Goal: Task Accomplishment & Management: Use online tool/utility

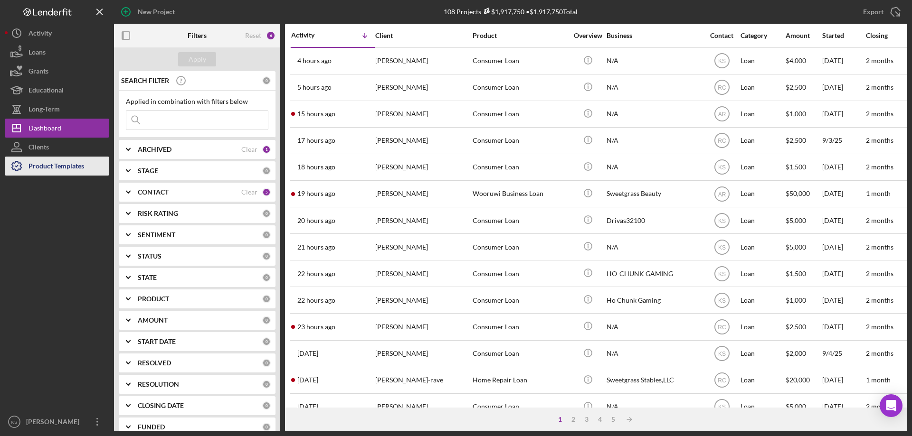
click at [54, 167] on div "Product Templates" at bounding box center [56, 167] width 56 height 21
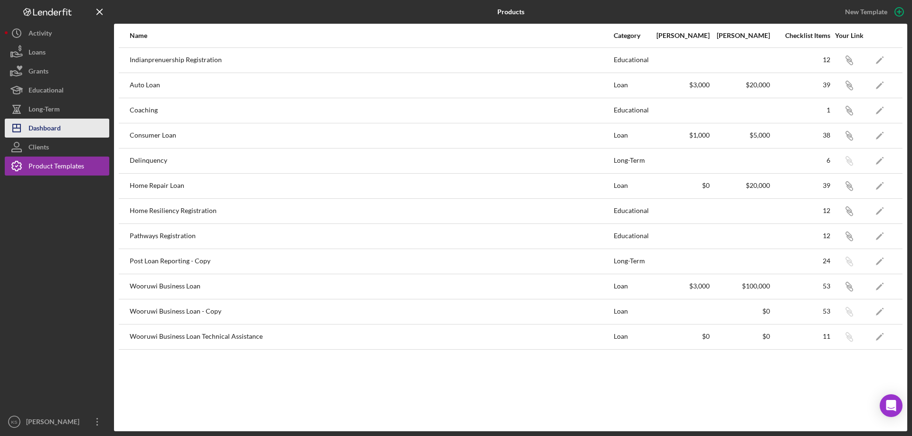
click at [54, 129] on div "Dashboard" at bounding box center [44, 129] width 32 height 21
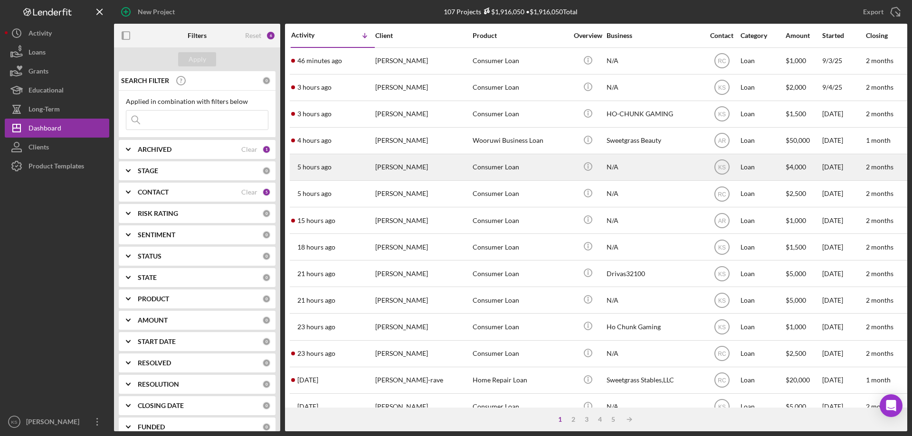
click at [329, 172] on div "5 hours ago [PERSON_NAME]" at bounding box center [332, 167] width 83 height 25
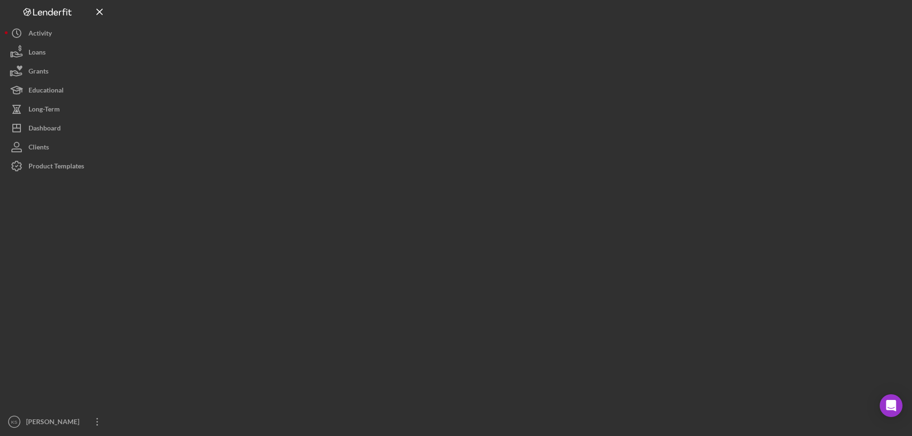
click at [329, 172] on div at bounding box center [510, 216] width 793 height 432
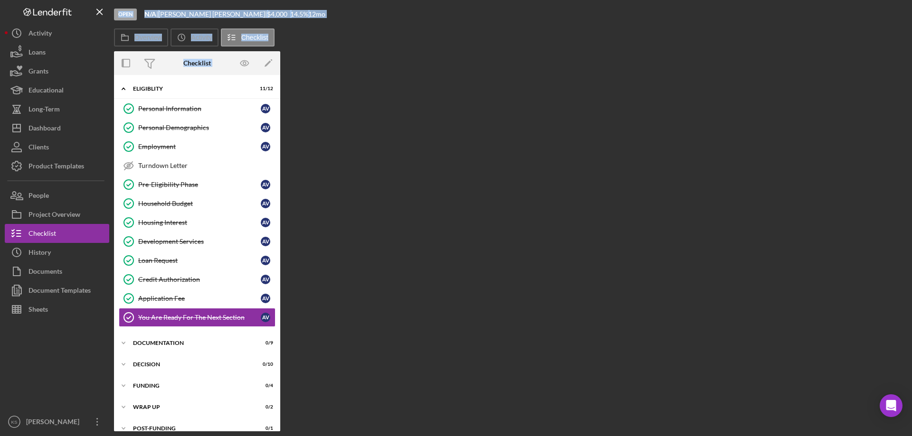
scroll to position [12, 0]
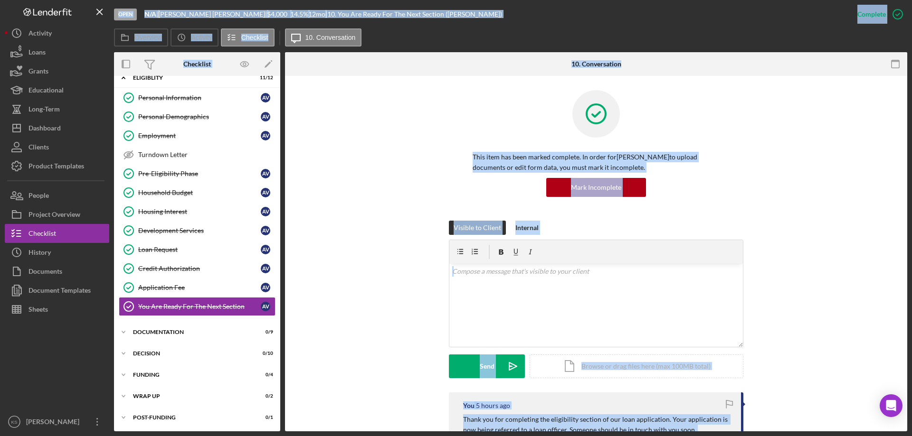
click at [326, 175] on div "This item has been marked complete. In order for [PERSON_NAME] to upload docume…" at bounding box center [596, 155] width 594 height 131
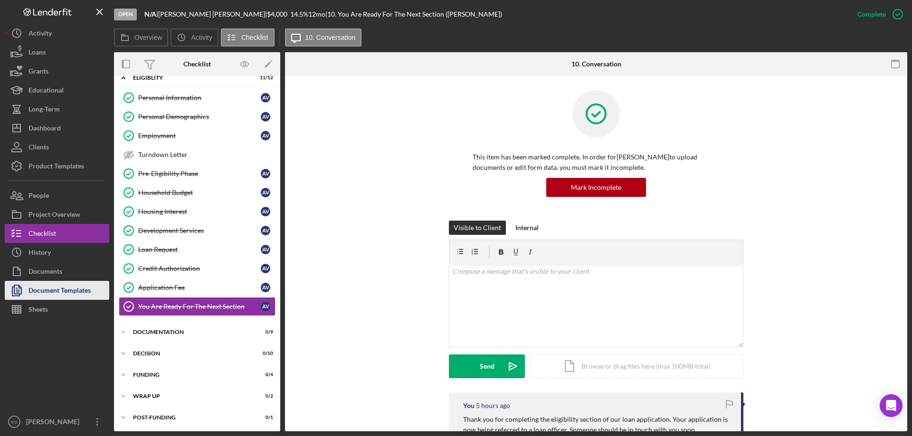
click at [79, 284] on div "Document Templates" at bounding box center [59, 291] width 62 height 21
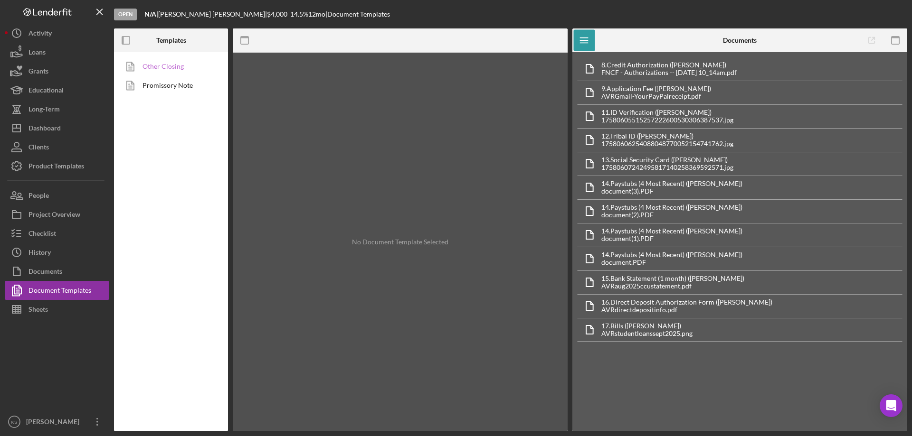
click at [188, 71] on link "Other Closing" at bounding box center [169, 66] width 100 height 19
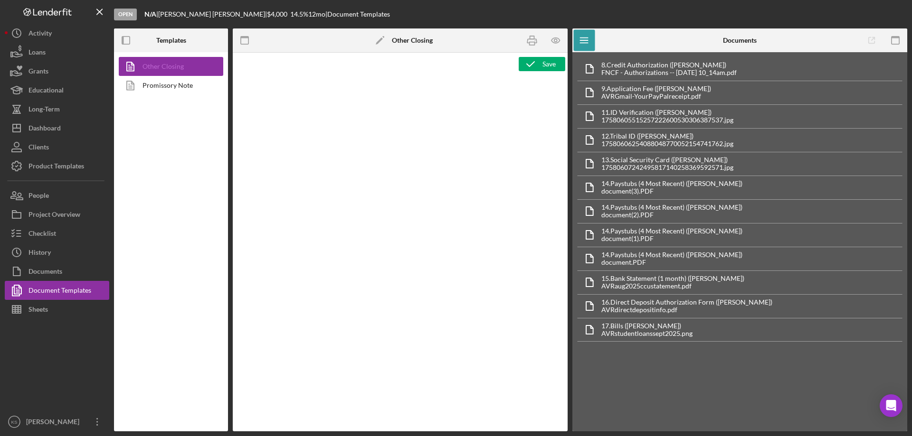
type textarea "<p style="margin-top: 0pt; margin-bottom: 0pt;">&nbsp;</p> <p style="margin-top…"
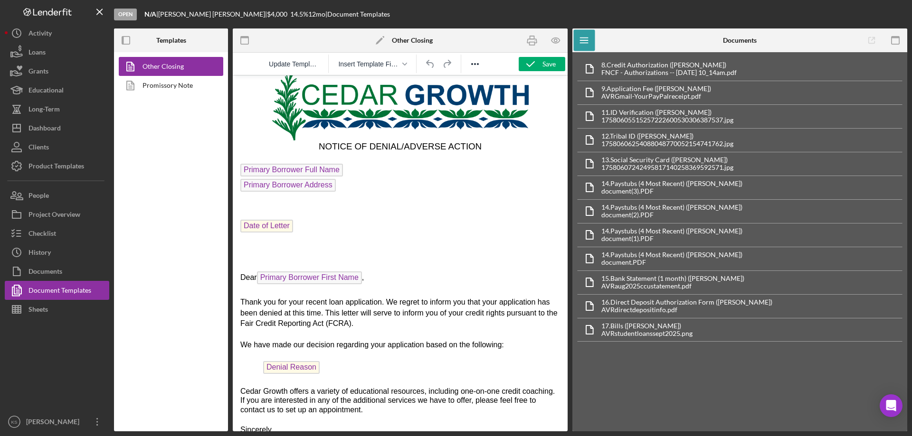
scroll to position [95, 0]
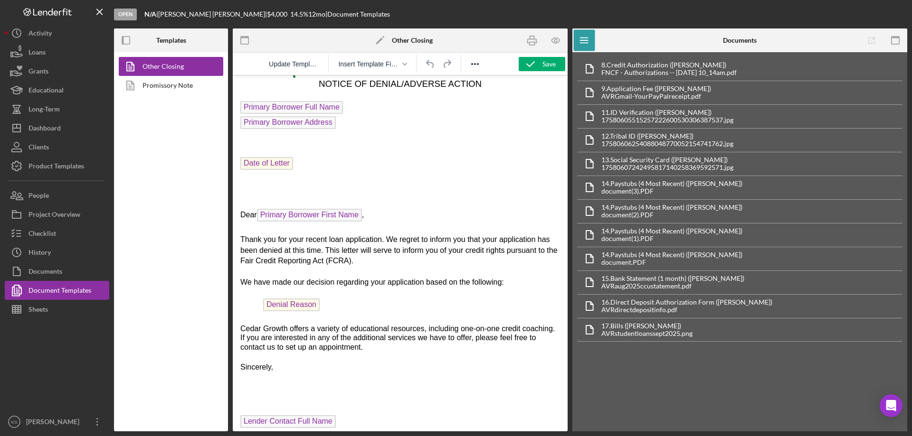
click at [299, 306] on span "Denial Reason" at bounding box center [291, 305] width 57 height 13
click at [299, 309] on span "Denial Reason" at bounding box center [291, 305] width 57 height 13
drag, startPoint x: 299, startPoint y: 309, endPoint x: 291, endPoint y: 305, distance: 8.9
click at [291, 305] on span "Denial Reason" at bounding box center [291, 305] width 57 height 13
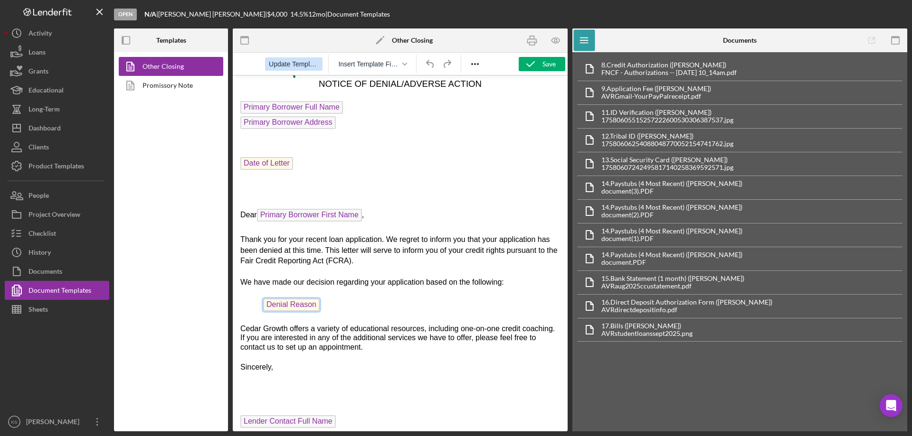
click at [302, 64] on span "Update Template" at bounding box center [294, 64] width 50 height 8
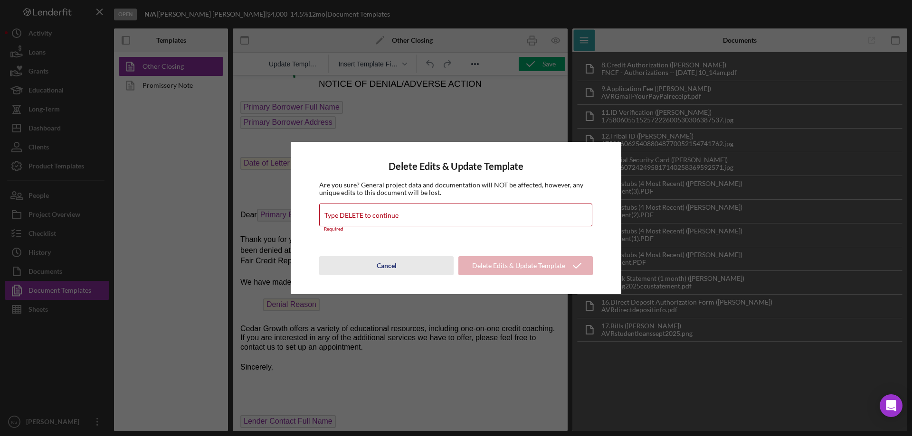
click at [386, 262] on div "Cancel" at bounding box center [387, 265] width 20 height 19
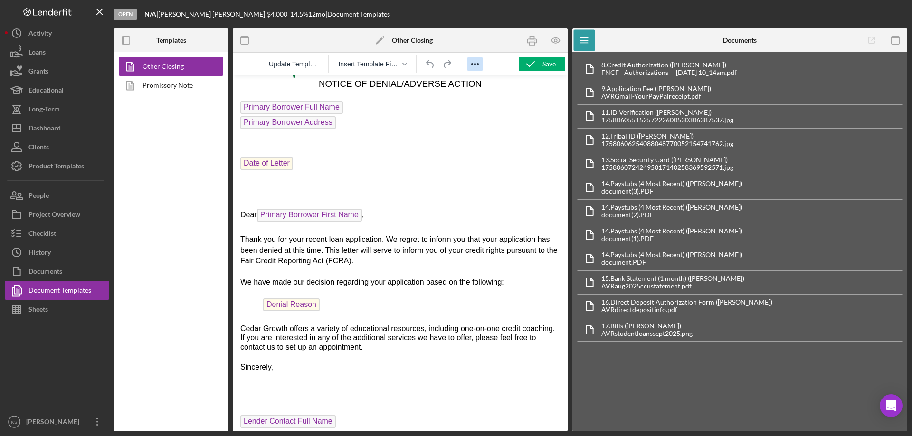
click at [471, 67] on icon "Reveal or hide additional toolbar items" at bounding box center [474, 63] width 11 height 11
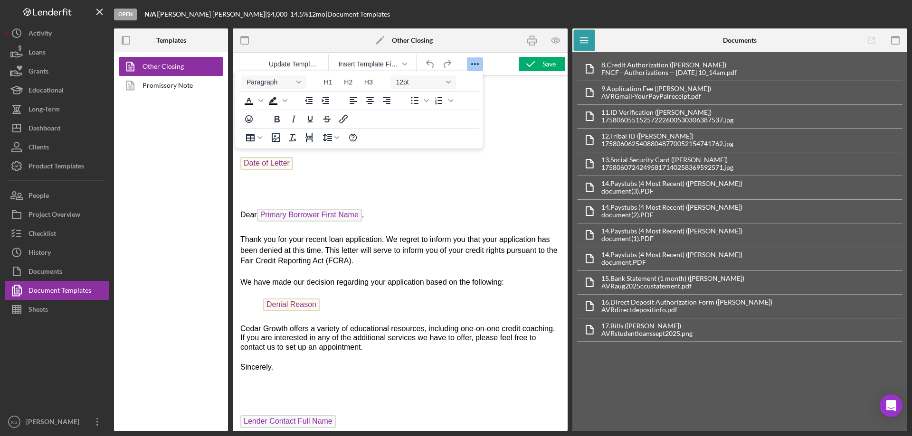
click at [488, 181] on p "Rich Text Area. Press ALT-0 for help." at bounding box center [400, 190] width 320 height 21
click at [453, 152] on body "NOTICE OF DENIAL/ADVERSE ACTION Primary Borrower Full Name Primary Borrower Add…" at bounding box center [400, 214] width 320 height 453
click at [476, 64] on icon "Reveal or hide additional toolbar items" at bounding box center [474, 63] width 11 height 11
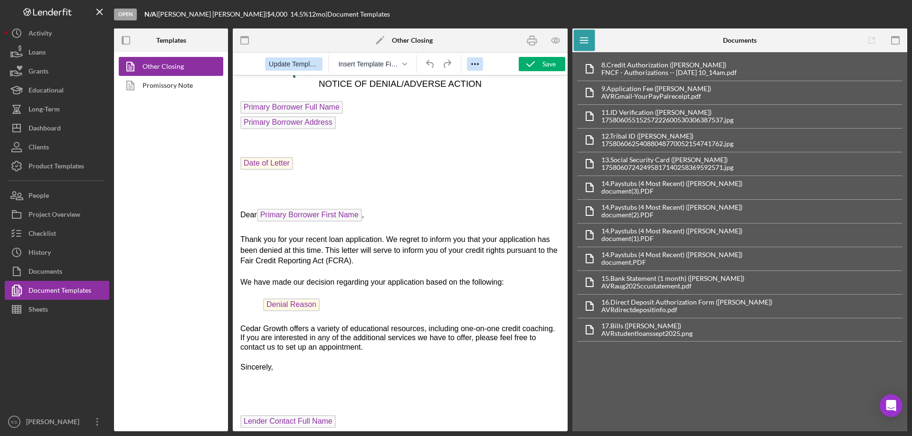
click at [308, 66] on span "Update Template" at bounding box center [294, 64] width 50 height 8
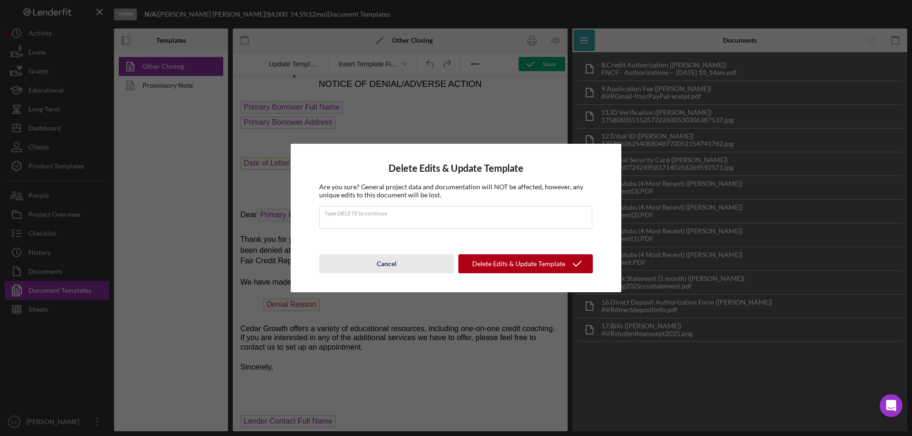
click at [382, 269] on div "Cancel" at bounding box center [387, 264] width 20 height 19
